Goal: Use online tool/utility: Utilize a website feature to perform a specific function

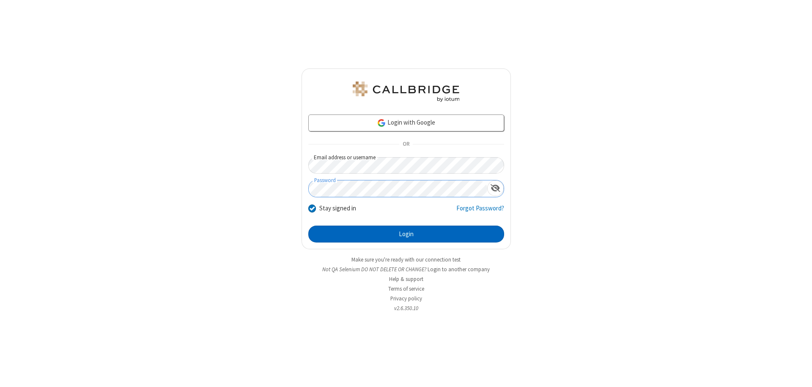
click at [406, 234] on button "Login" at bounding box center [406, 234] width 196 height 17
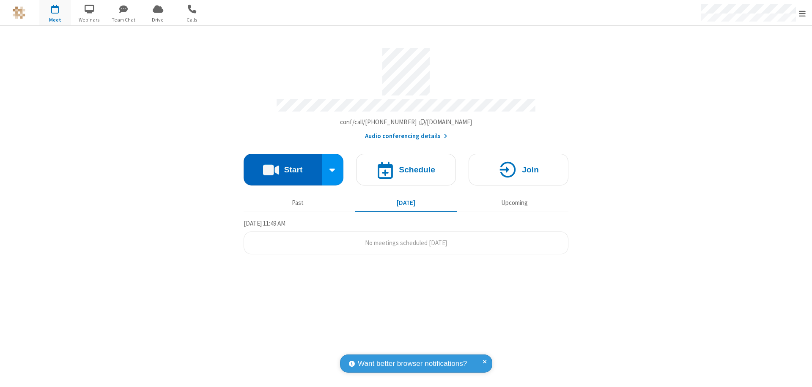
click at [282, 166] on button "Start" at bounding box center [282, 170] width 78 height 32
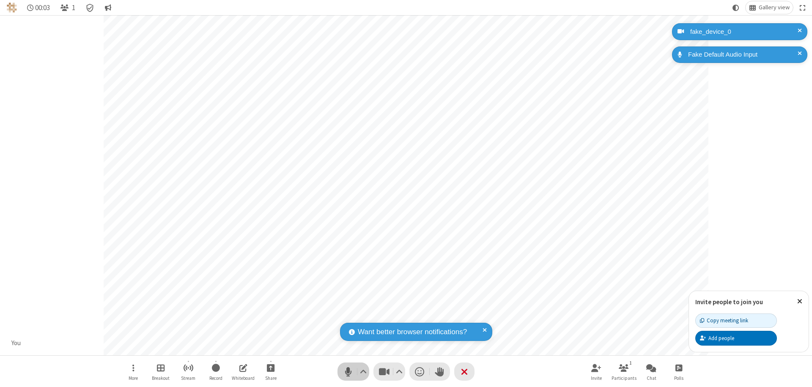
click at [348, 372] on span "Mute (⌘+Shift+A)" at bounding box center [348, 372] width 13 height 12
click at [348, 372] on span "Unmute (⌘+Shift+A)" at bounding box center [348, 372] width 13 height 12
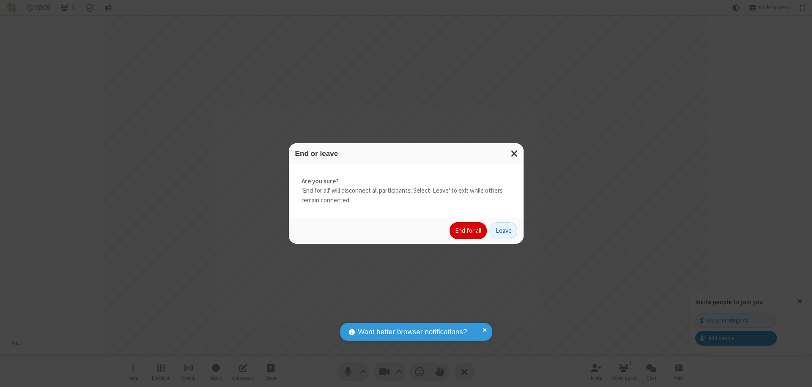
click at [468, 231] on button "End for all" at bounding box center [467, 230] width 37 height 17
